Goal: Information Seeking & Learning: Stay updated

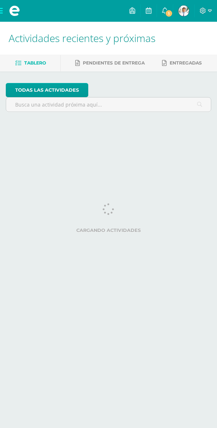
click at [159, 7] on link "1" at bounding box center [165, 11] width 16 height 22
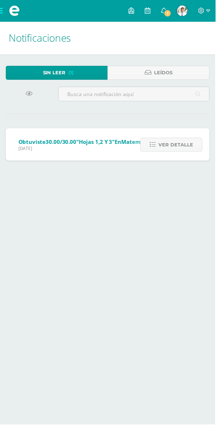
click at [190, 144] on span "Ver detalle" at bounding box center [177, 145] width 35 height 13
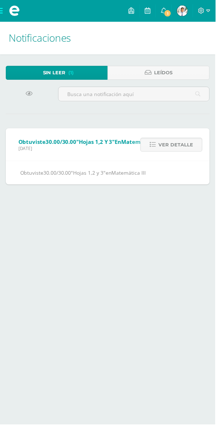
click at [189, 140] on span "Ver detalle" at bounding box center [177, 145] width 35 height 13
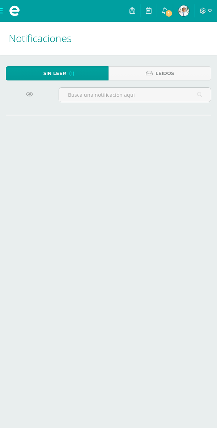
click at [170, 126] on div "Sin leer (1) Leídos Marcar todas como leídas Obtuviste 30.00/30.00 "Hojas 1,2 y…" at bounding box center [108, 98] width 217 height 86
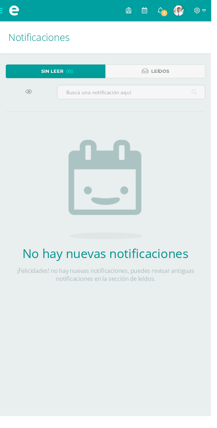
click at [166, 3] on link "1" at bounding box center [165, 11] width 16 height 22
